Goal: Task Accomplishment & Management: Use online tool/utility

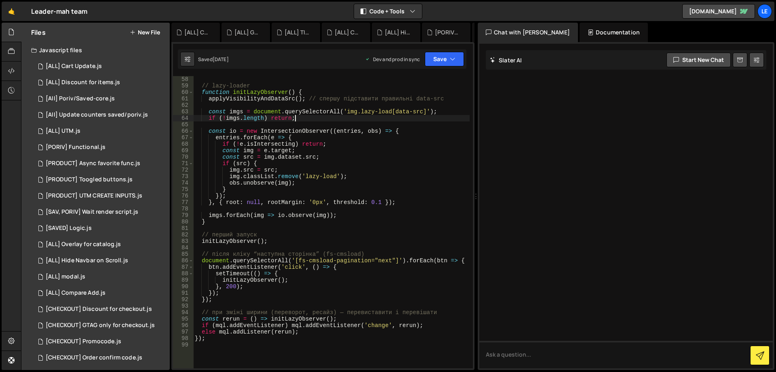
scroll to position [388, 0]
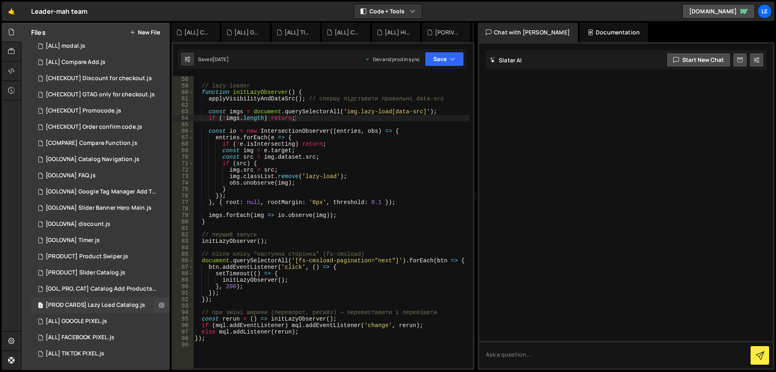
drag, startPoint x: 120, startPoint y: 304, endPoint x: 144, endPoint y: 300, distance: 23.9
click at [120, 304] on div "[PROD CARDS] Lazy Load Catalog.js" at bounding box center [95, 304] width 99 height 7
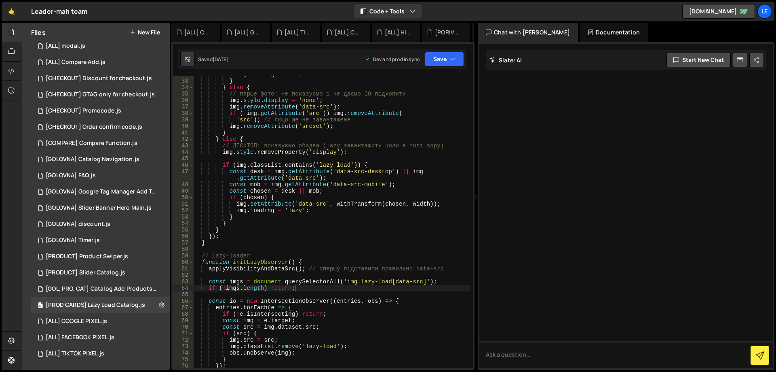
scroll to position [218, 0]
click at [115, 287] on div "[GOL, PRO, CAT] Catalog Add Products.js" at bounding box center [102, 288] width 112 height 7
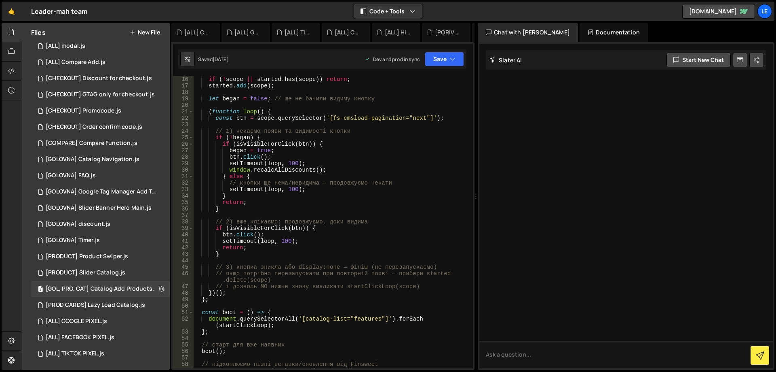
scroll to position [73, 0]
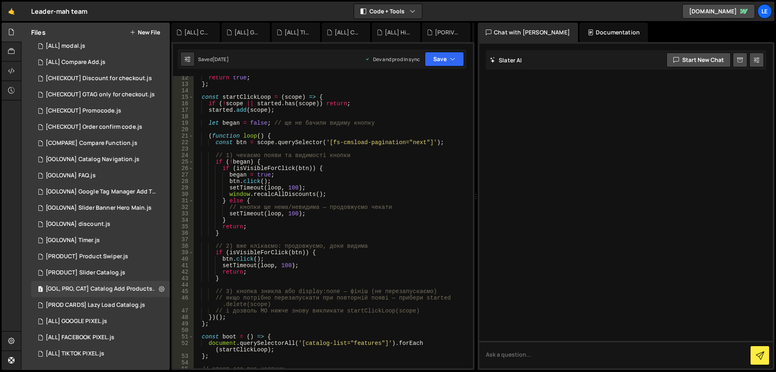
click at [277, 169] on div "return true ; } ; const startClickLoop = ( scope ) => { if ( ! scope || started…" at bounding box center [331, 226] width 277 height 305
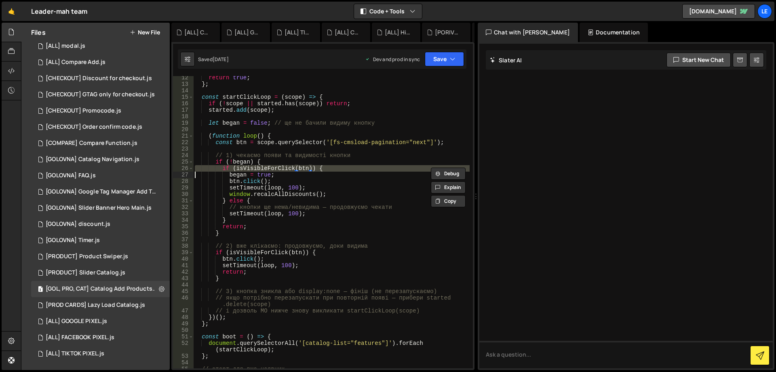
click at [277, 169] on div "return true ; } ; const startClickLoop = ( scope ) => { if ( ! scope || started…" at bounding box center [331, 226] width 277 height 305
click at [342, 175] on div "return true ; } ; const startClickLoop = ( scope ) => { if ( ! scope || started…" at bounding box center [331, 226] width 277 height 305
click at [264, 166] on div "return true ; } ; const startClickLoop = ( scope ) => { if ( ! scope || started…" at bounding box center [331, 226] width 277 height 305
type textarea "if (isVisibleForClick(btn)) {"
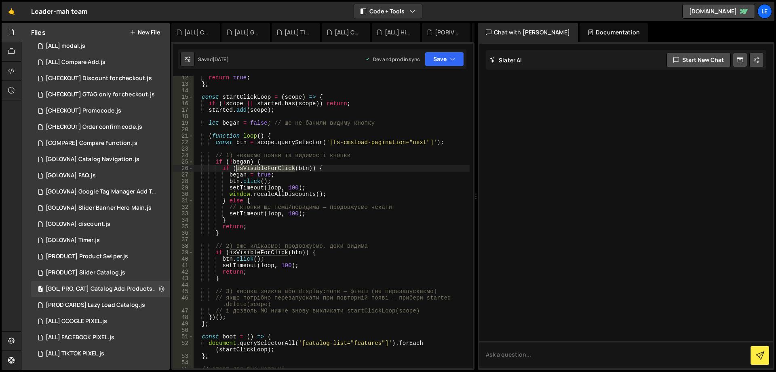
click at [264, 166] on div "return true ; } ; const startClickLoop = ( scope ) => { if ( ! scope || started…" at bounding box center [331, 226] width 277 height 305
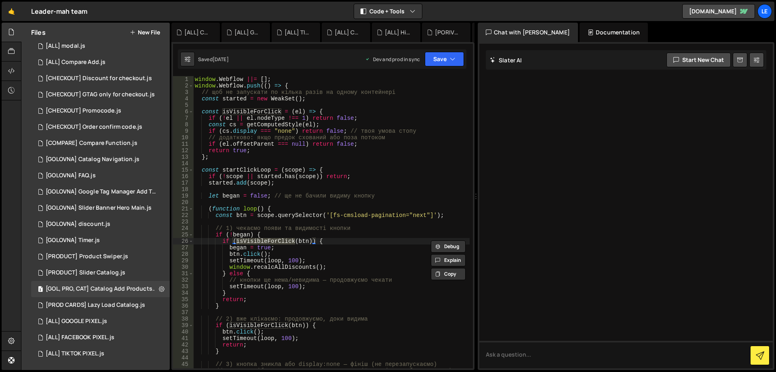
click at [673, 326] on div at bounding box center [625, 206] width 293 height 324
click at [345, 241] on div "window . Webflow ||= [ ] ; window . Webflow . push (( ) => { // щоб не запускат…" at bounding box center [331, 231] width 277 height 311
